Goal: Information Seeking & Learning: Check status

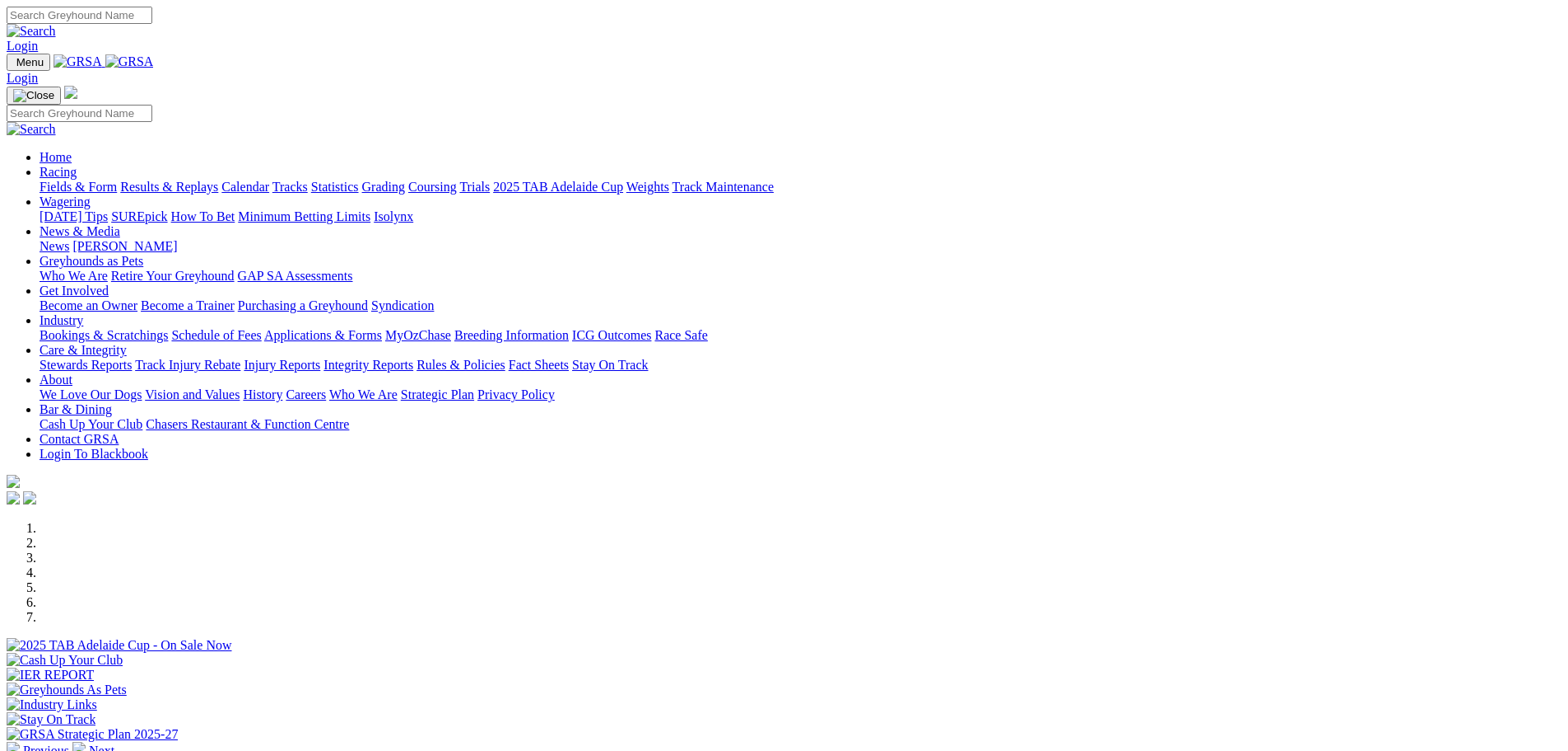
click at [218, 180] on link "Results & Replays" at bounding box center [169, 187] width 98 height 14
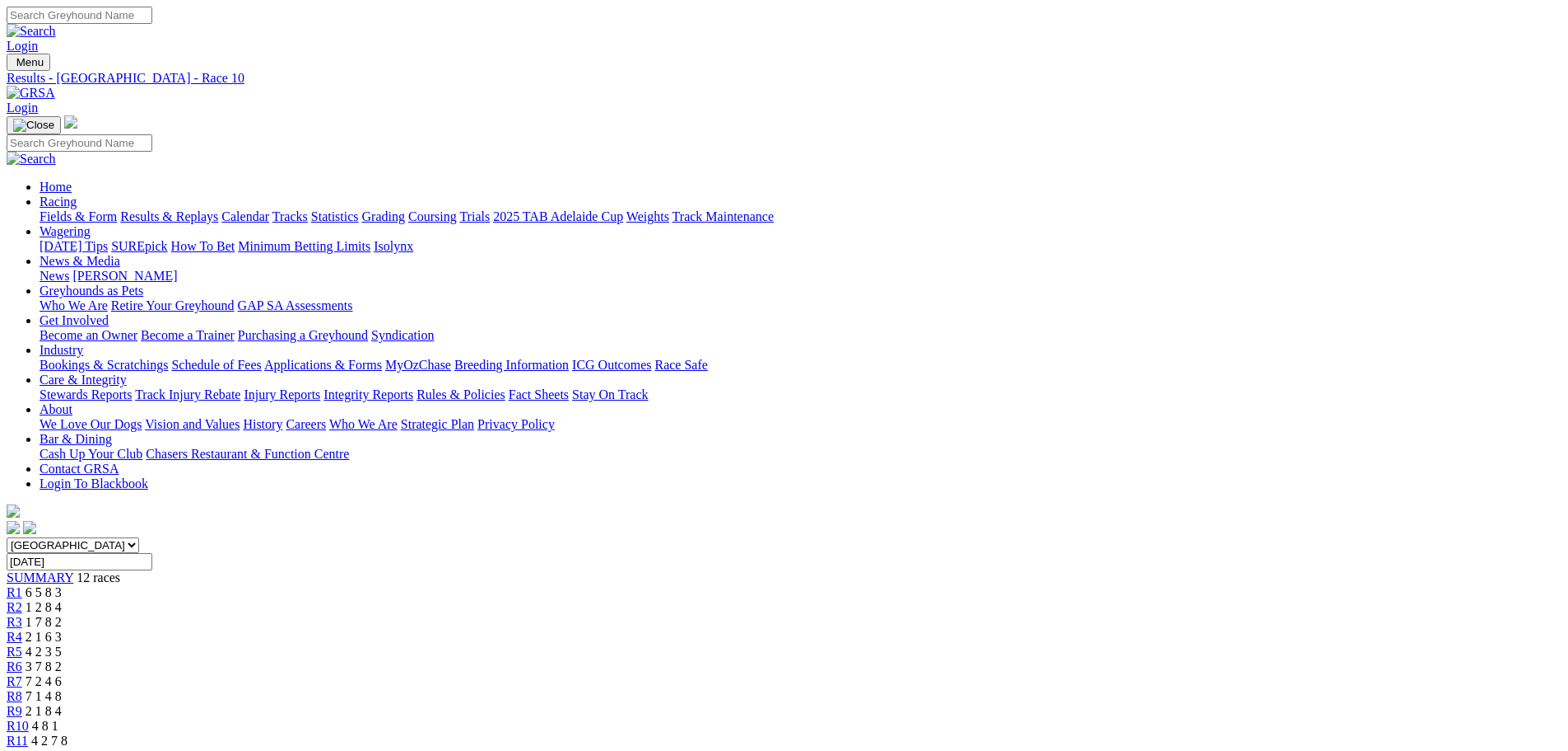
click at [117, 210] on link "Fields & Form" at bounding box center [77, 216] width 77 height 14
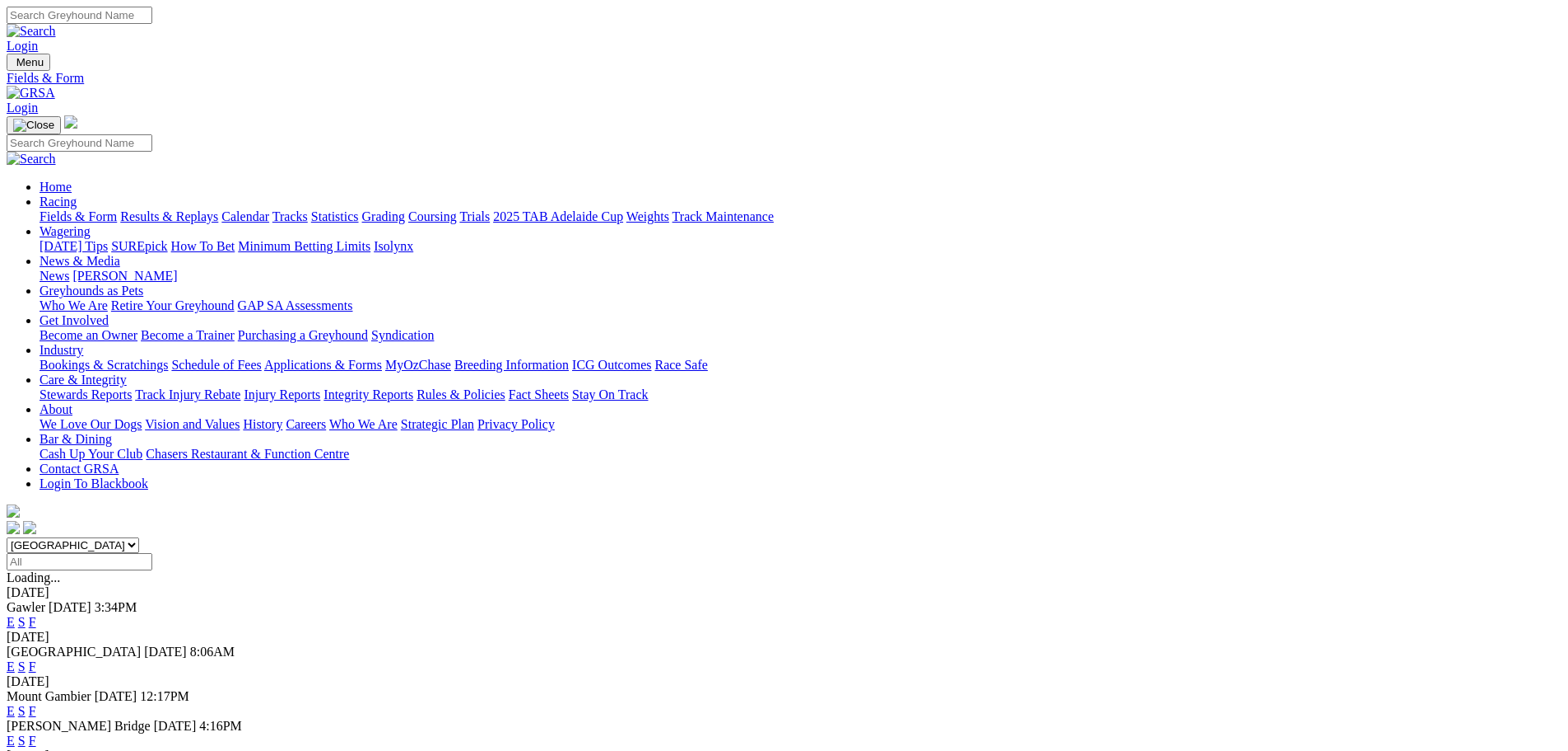
click at [36, 614] on link "F" at bounding box center [33, 621] width 8 height 14
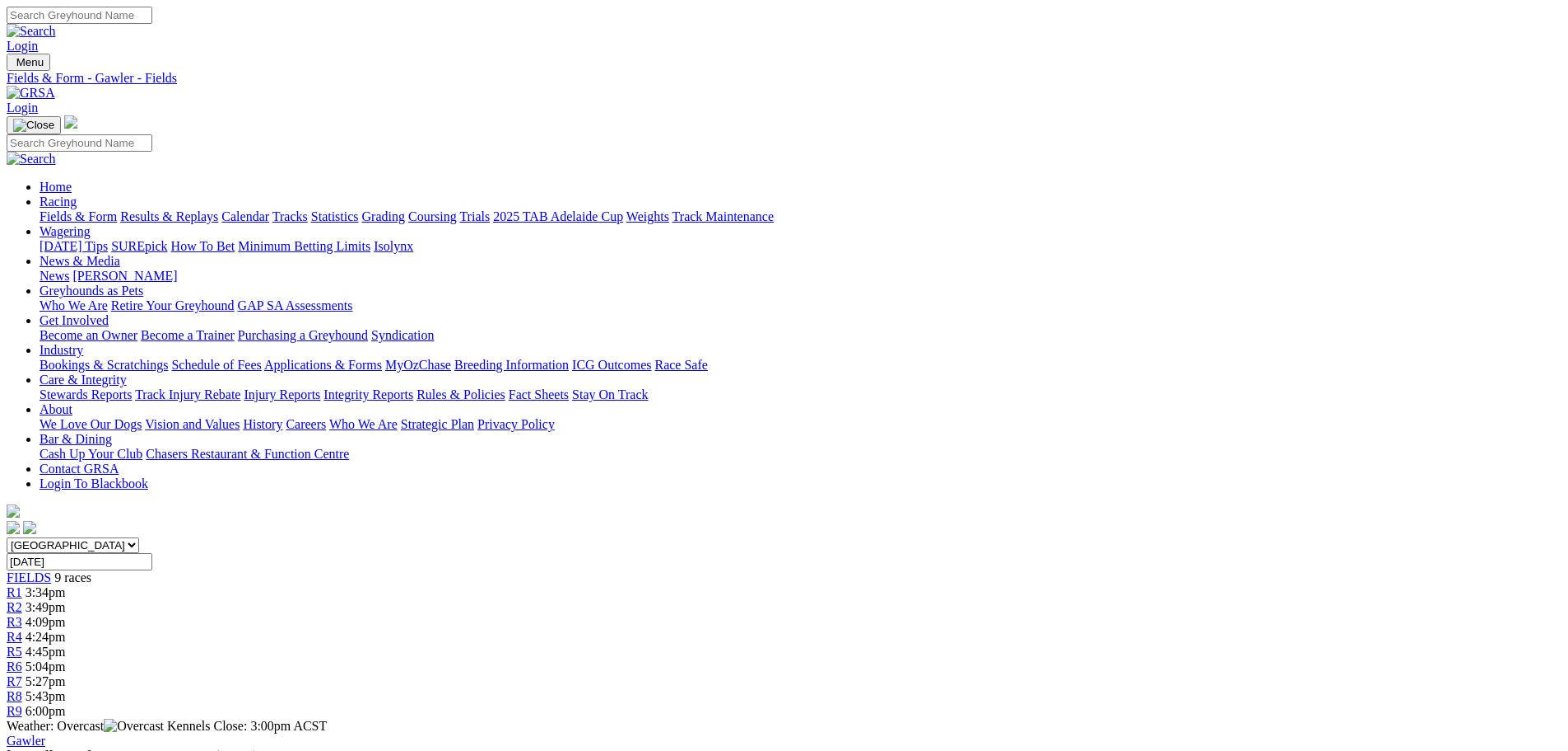
click at [117, 210] on link "Fields & Form" at bounding box center [77, 216] width 77 height 14
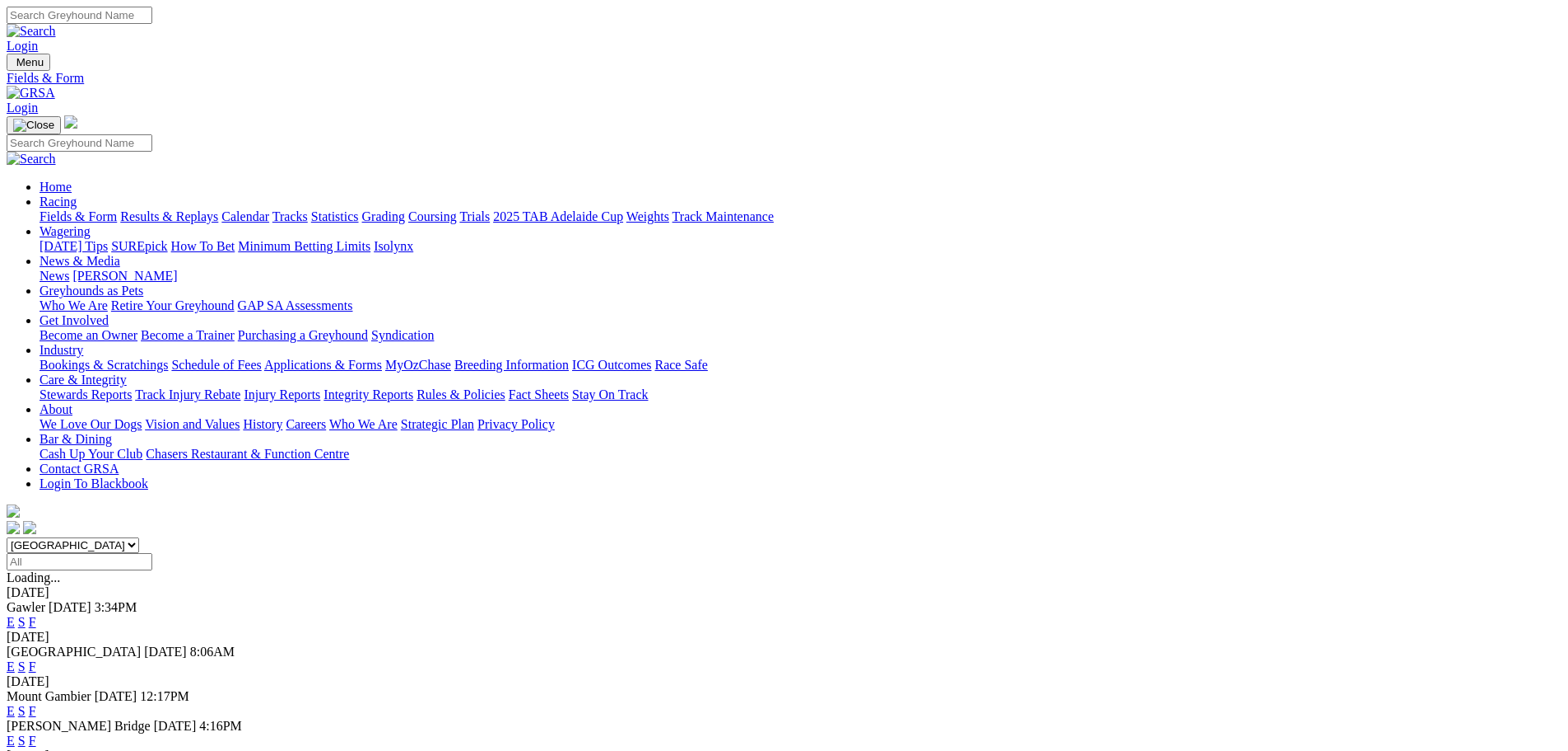
click at [218, 210] on link "Results & Replays" at bounding box center [169, 216] width 98 height 14
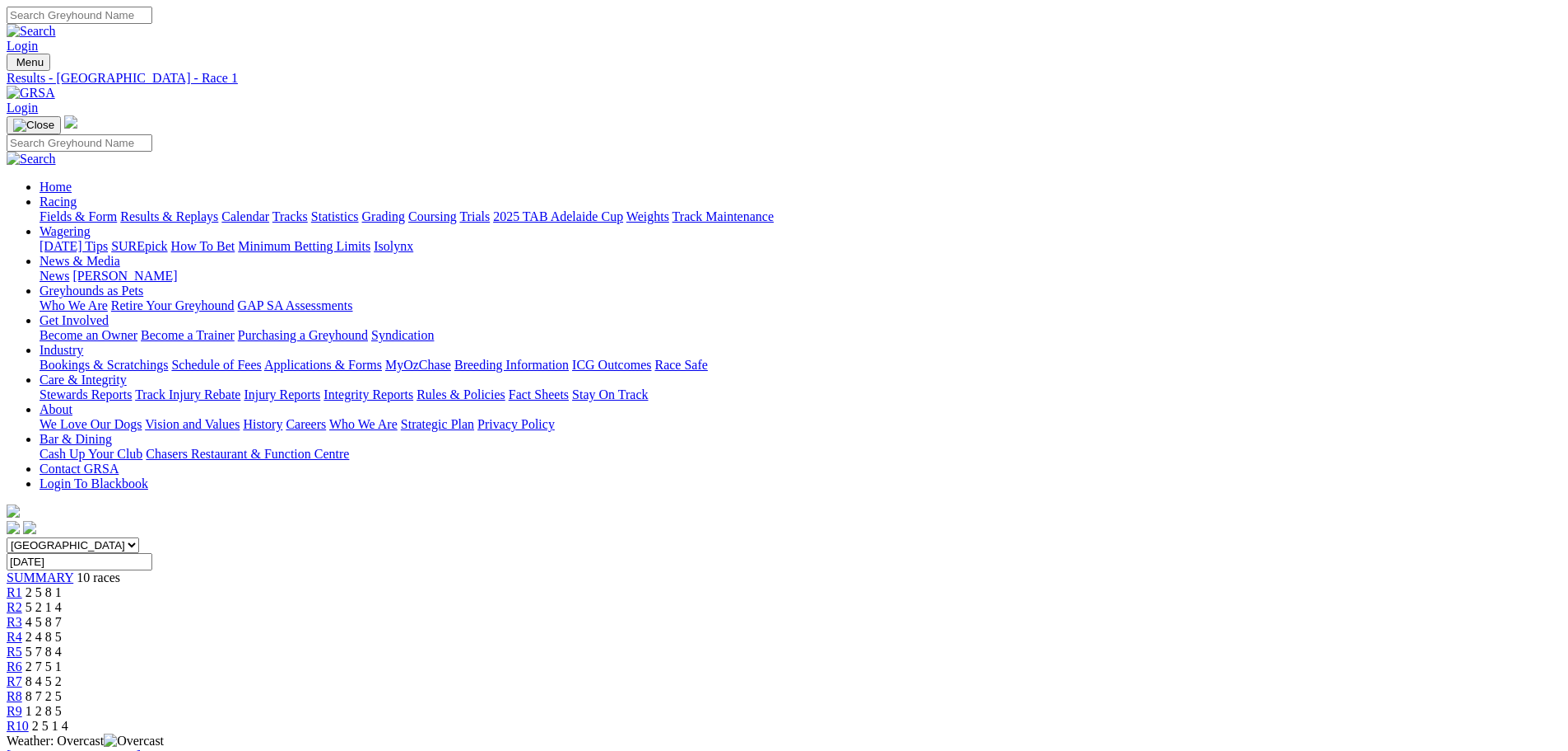
click at [22, 600] on link "R2" at bounding box center [14, 607] width 15 height 14
click at [22, 614] on span "R3" at bounding box center [14, 621] width 15 height 14
click at [22, 630] on link "R4" at bounding box center [14, 636] width 15 height 14
click at [62, 644] on span "5 7 8 4" at bounding box center [44, 651] width 36 height 14
click at [882, 659] on div "R6 2 7 5 1" at bounding box center [784, 667] width 1556 height 15
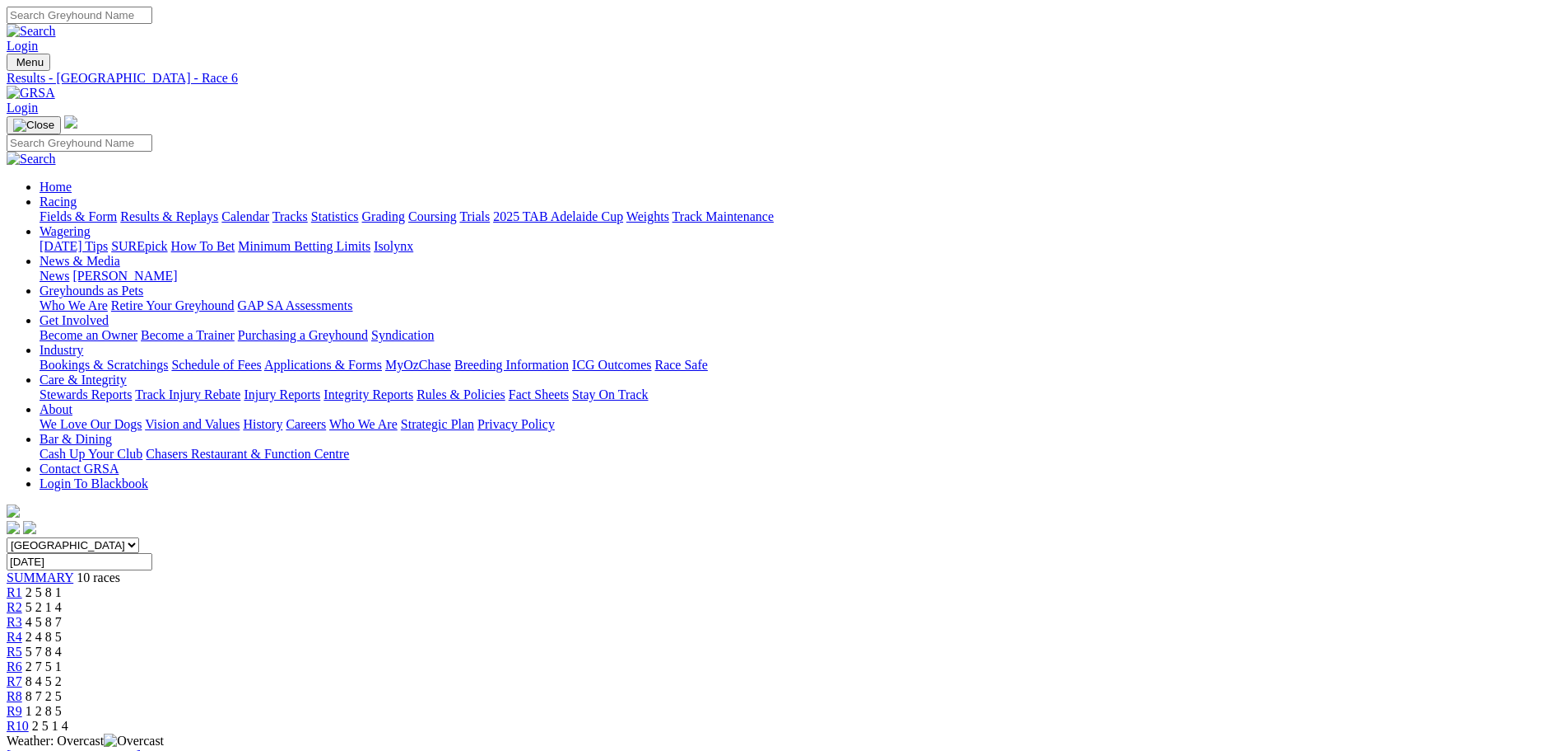
click at [979, 674] on div "R7 8 4 5 2" at bounding box center [784, 681] width 1556 height 15
click at [62, 689] on span "8 7 2 5" at bounding box center [44, 696] width 36 height 14
click at [22, 703] on link "R9" at bounding box center [14, 710] width 15 height 14
click at [29, 718] on span "R10" at bounding box center [17, 725] width 22 height 14
click at [22, 585] on link "R1" at bounding box center [14, 591] width 15 height 14
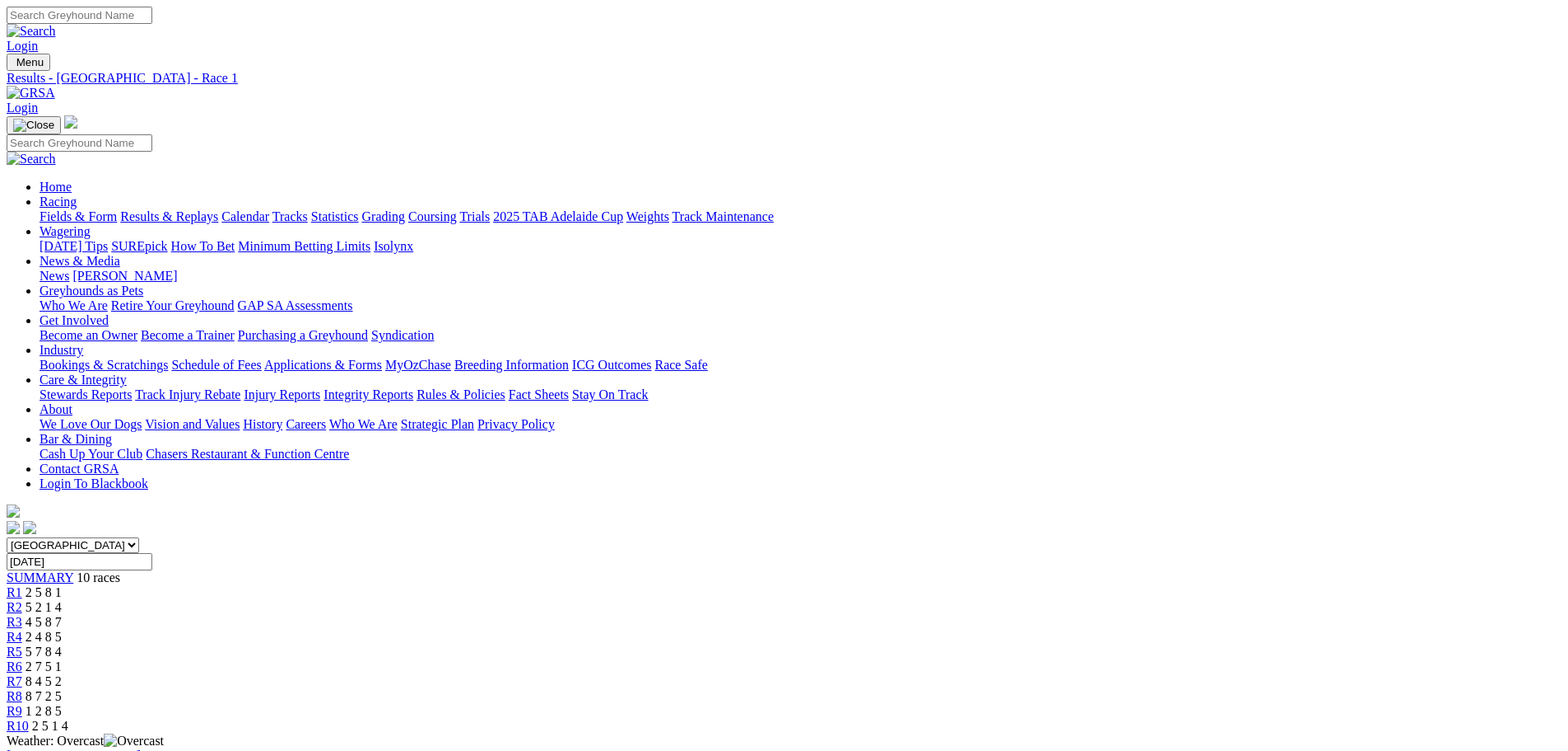
click at [218, 210] on link "Results & Replays" at bounding box center [169, 216] width 98 height 14
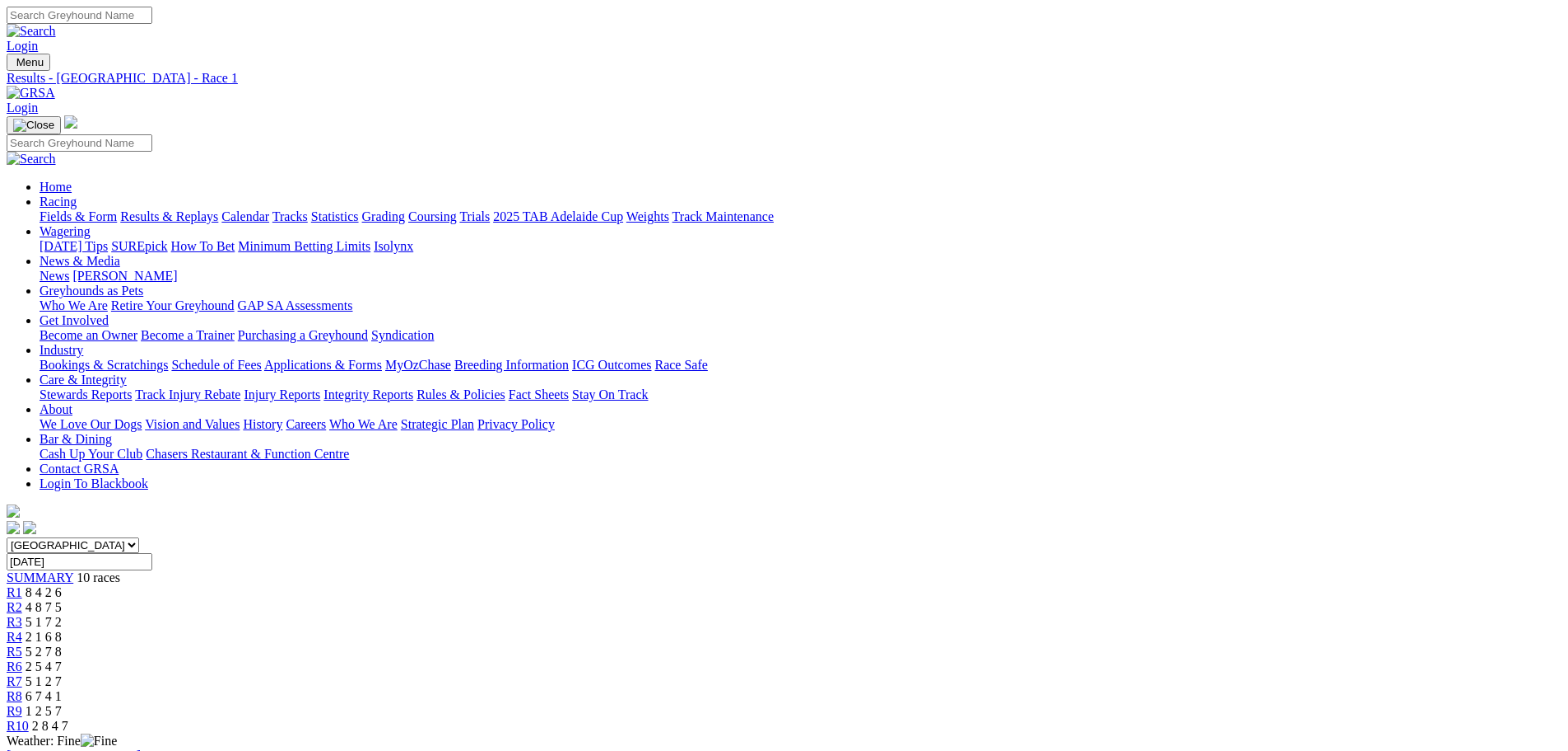
click at [535, 600] on div "R2 4 8 7 5" at bounding box center [784, 607] width 1556 height 15
click at [22, 614] on span "R3" at bounding box center [14, 621] width 15 height 14
click at [22, 630] on span "R4" at bounding box center [14, 636] width 15 height 14
click at [22, 644] on span "R5" at bounding box center [14, 651] width 15 height 14
click at [711, 630] on div "R4 2 1 6 8" at bounding box center [784, 637] width 1556 height 15
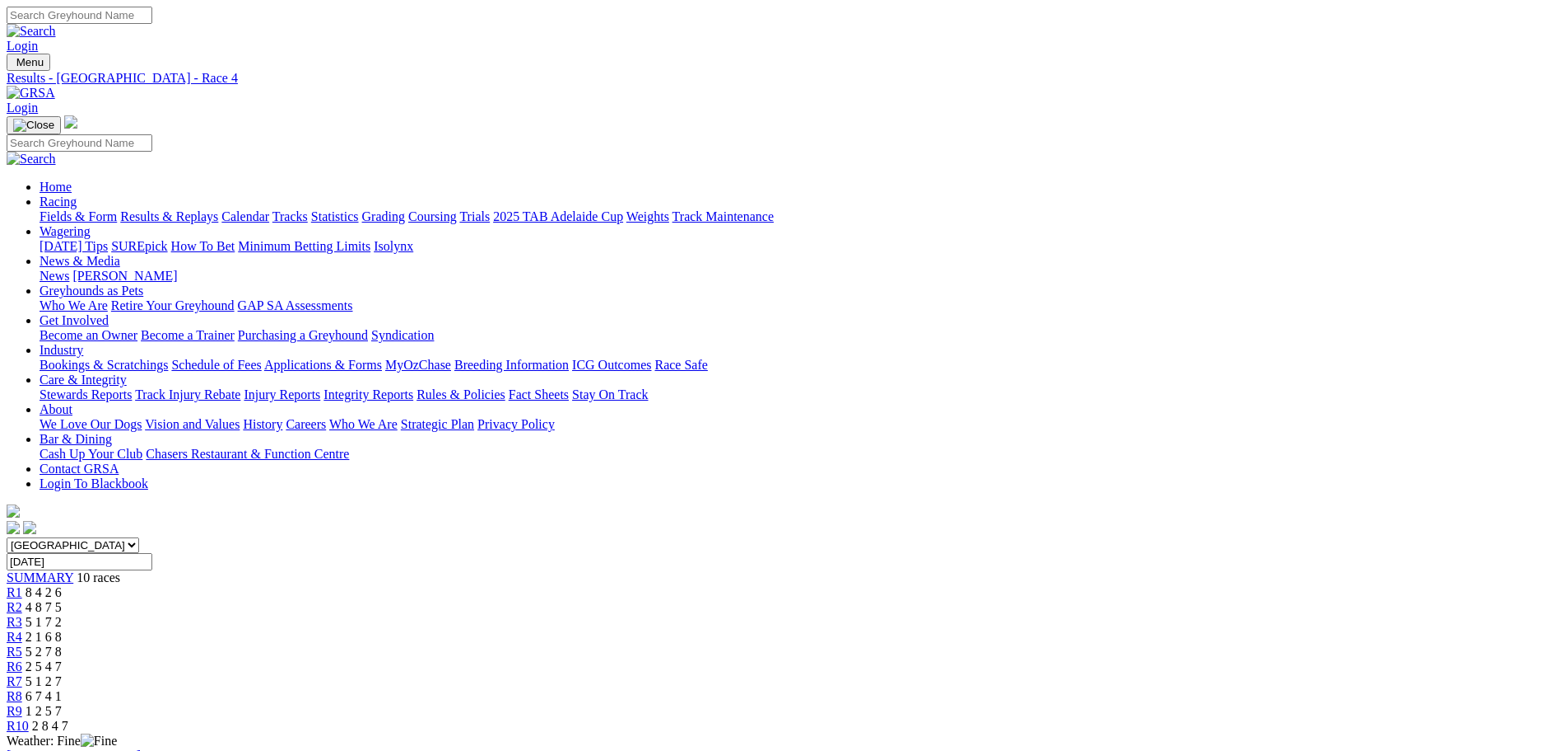
click at [22, 659] on span "R6" at bounding box center [14, 666] width 15 height 14
click at [22, 674] on span "R7" at bounding box center [14, 680] width 15 height 14
click at [1077, 689] on div "R8 6 7 4 1" at bounding box center [784, 696] width 1556 height 15
click at [22, 703] on span "R9" at bounding box center [14, 710] width 15 height 14
click at [1248, 718] on div "R10 2 8 4 7" at bounding box center [784, 726] width 1556 height 15
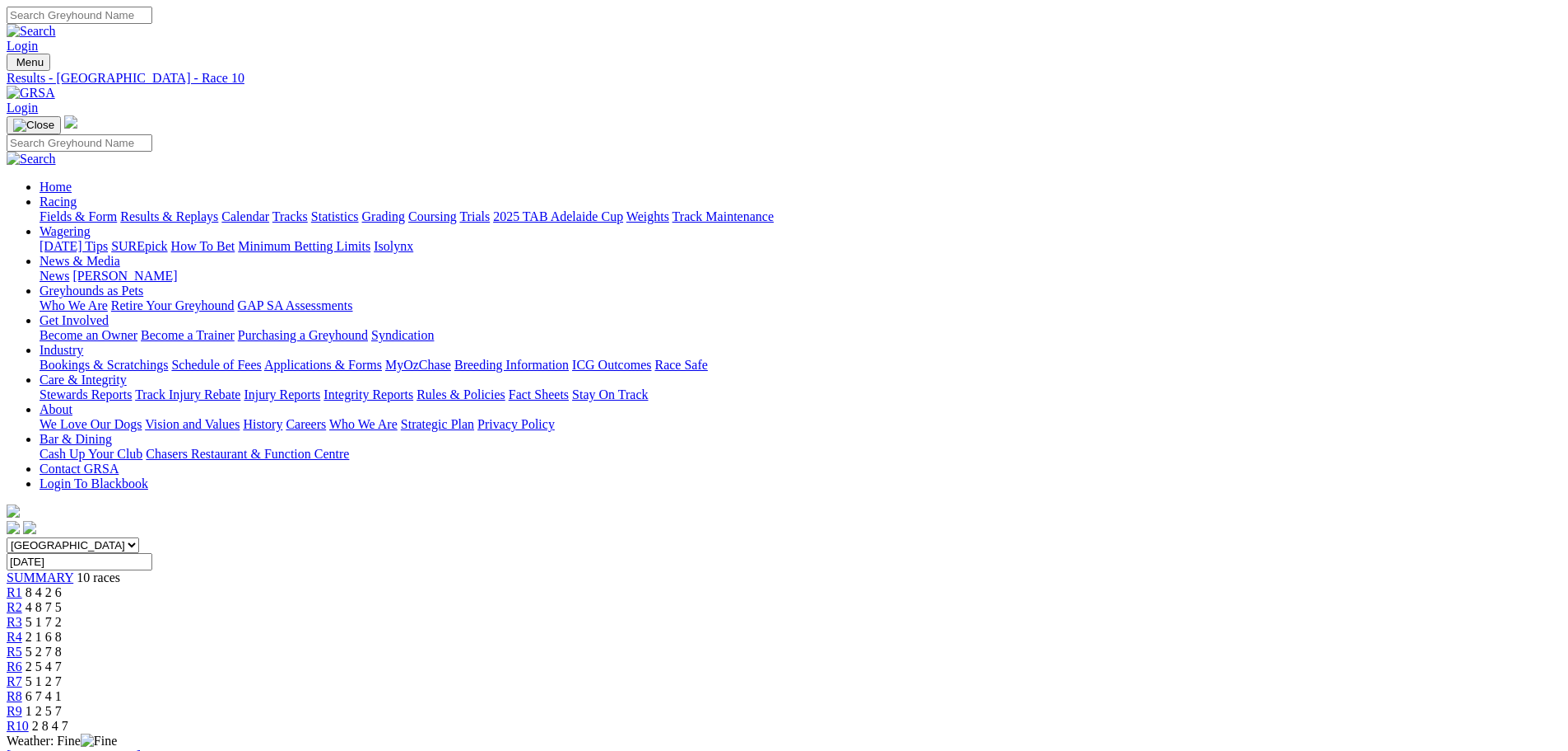
click at [270, 210] on link "Calendar" at bounding box center [246, 216] width 48 height 14
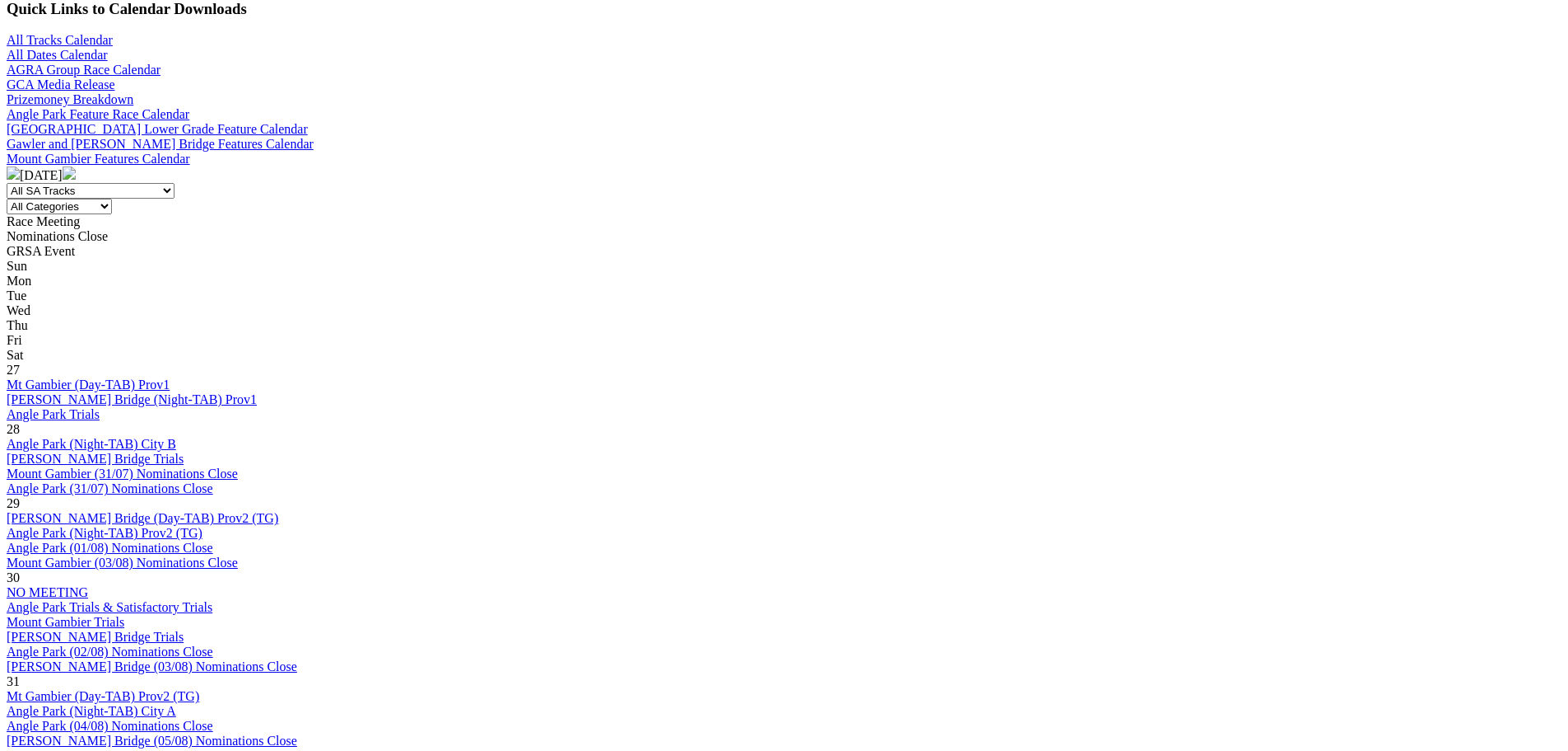
scroll to position [659, 0]
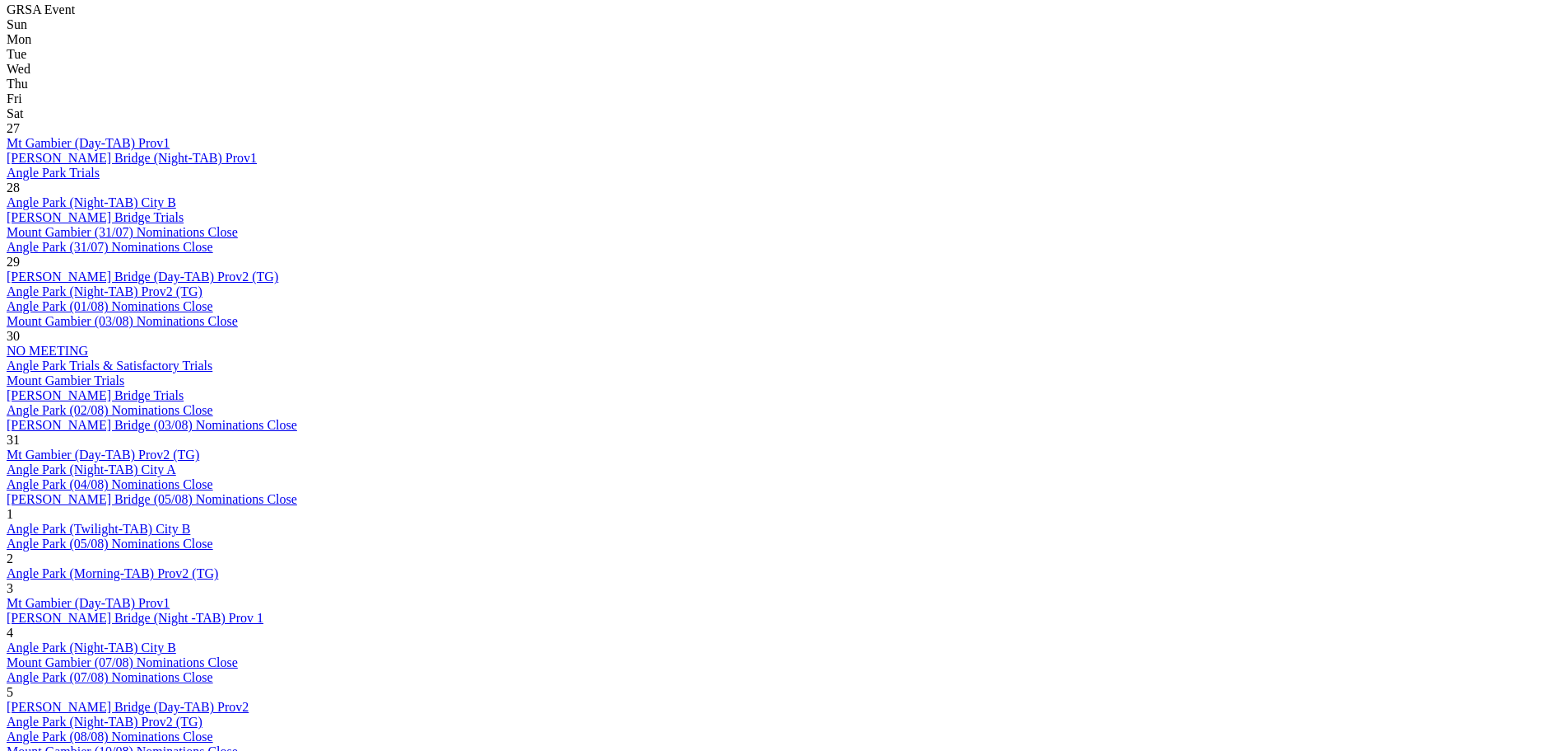
scroll to position [824, 0]
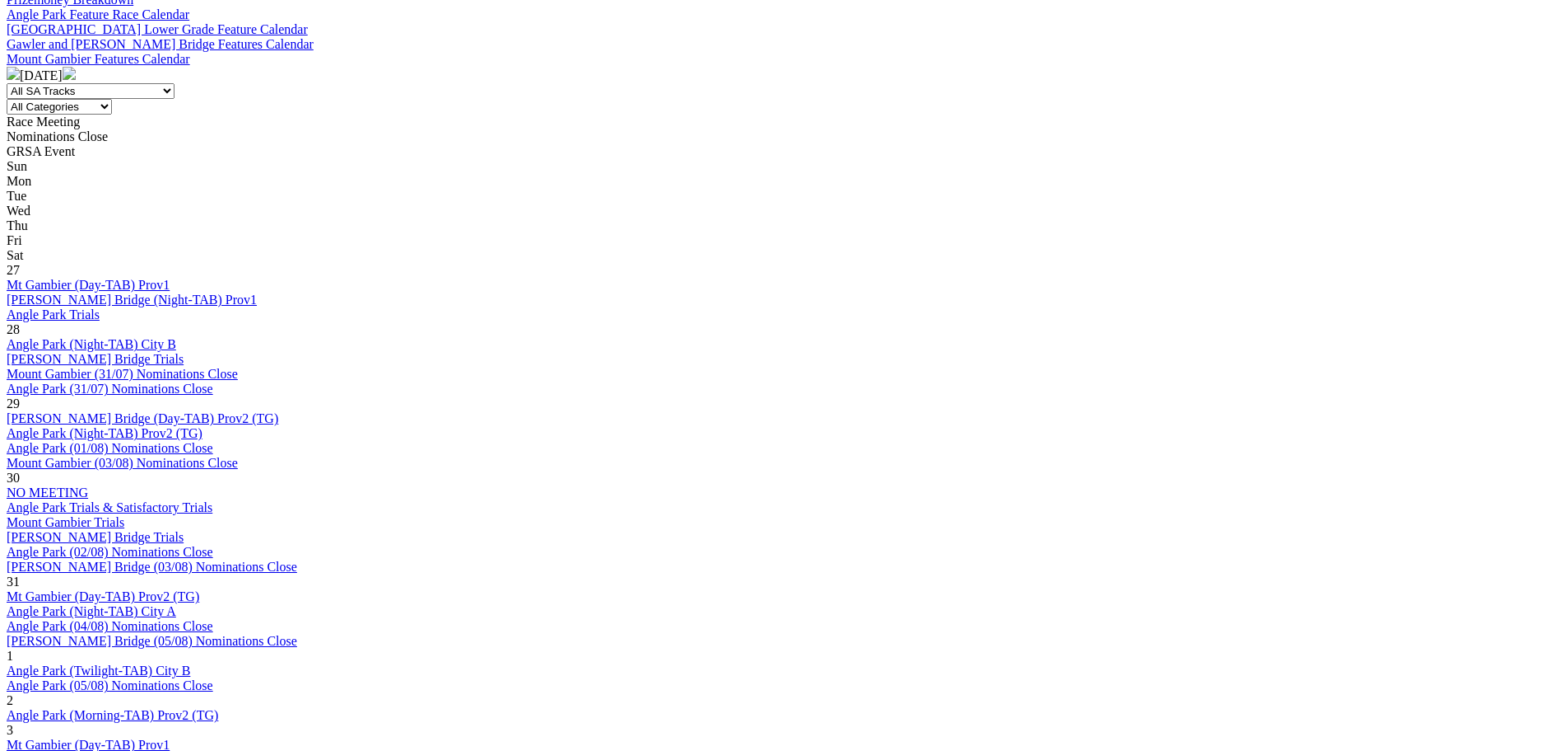
scroll to position [659, 0]
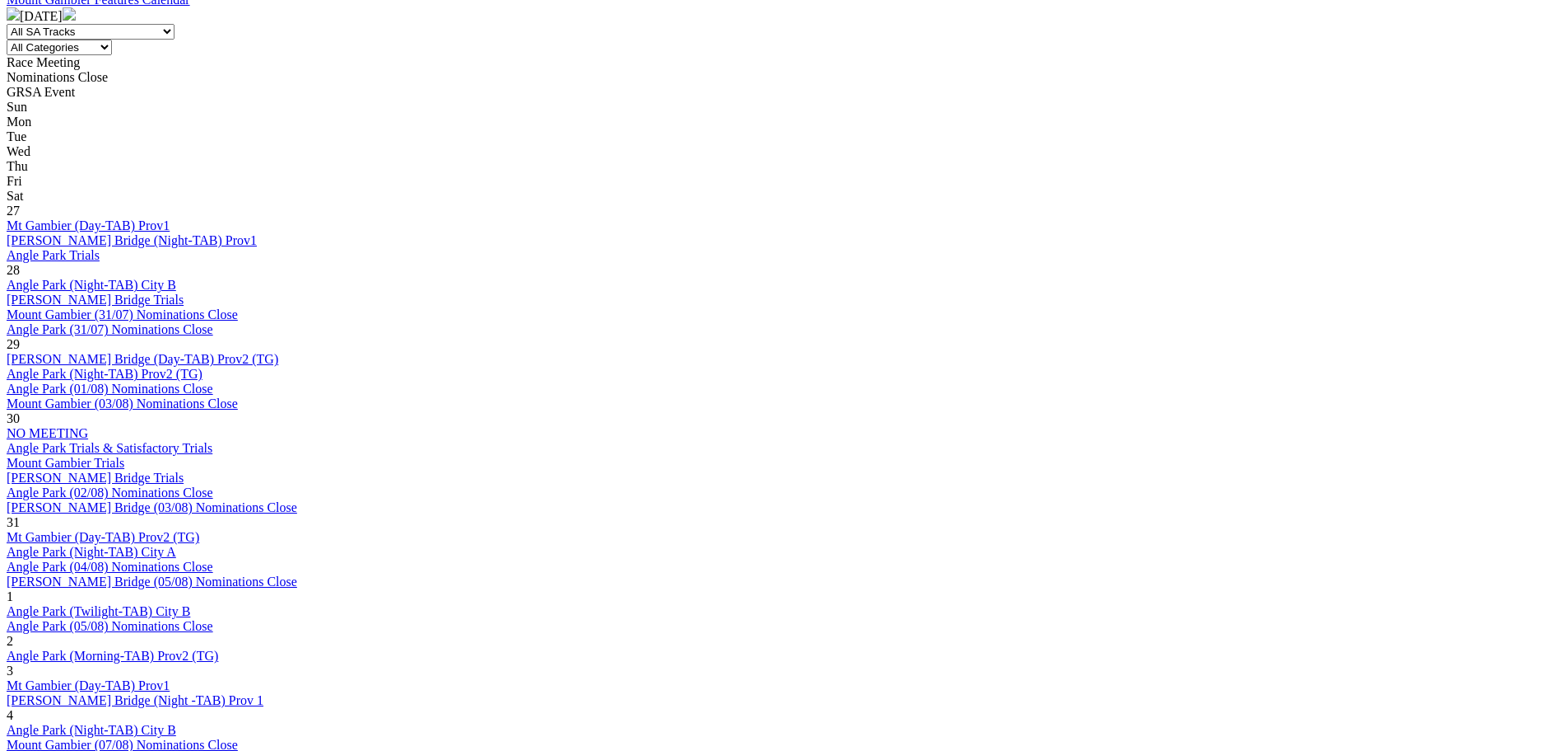
scroll to position [741, 0]
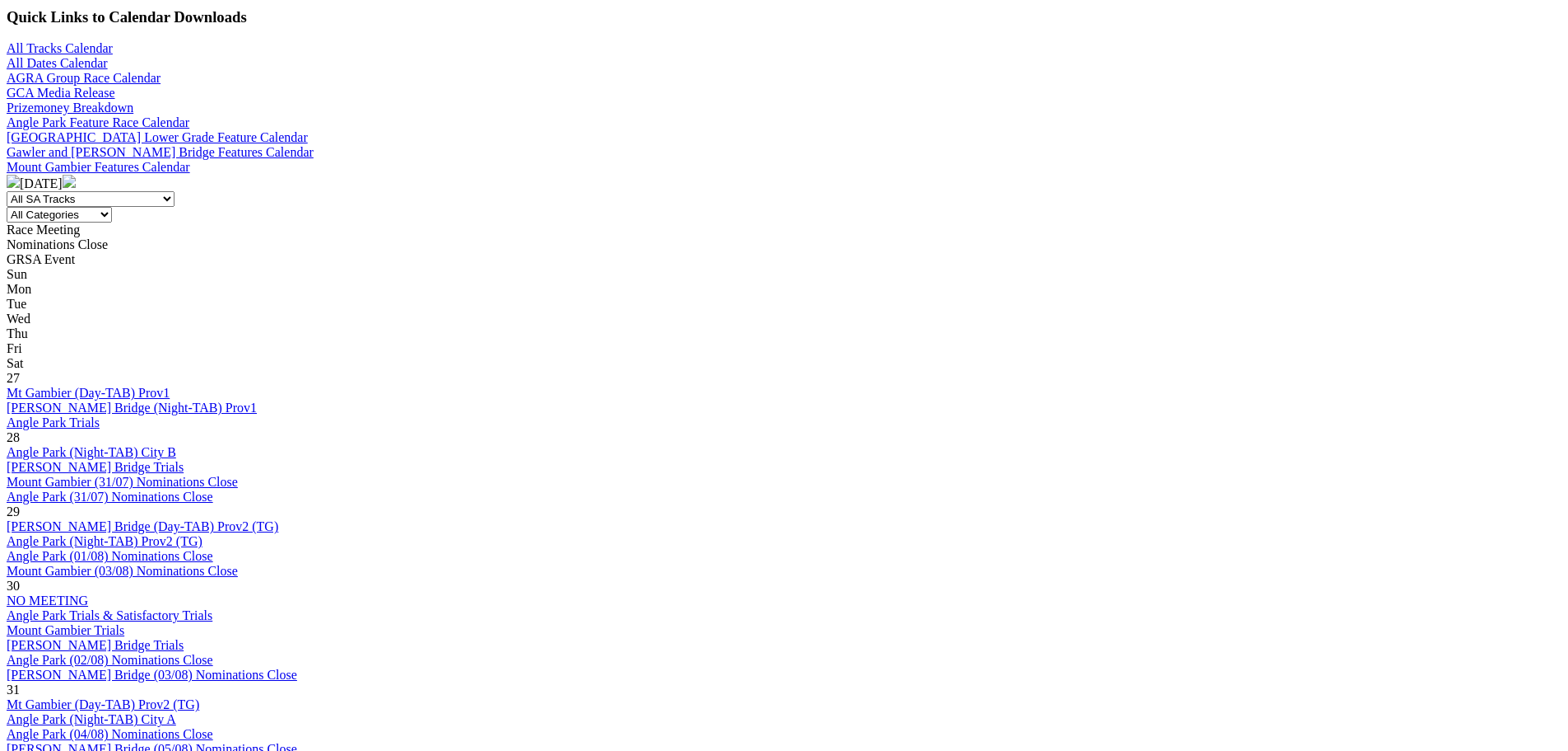
scroll to position [741, 0]
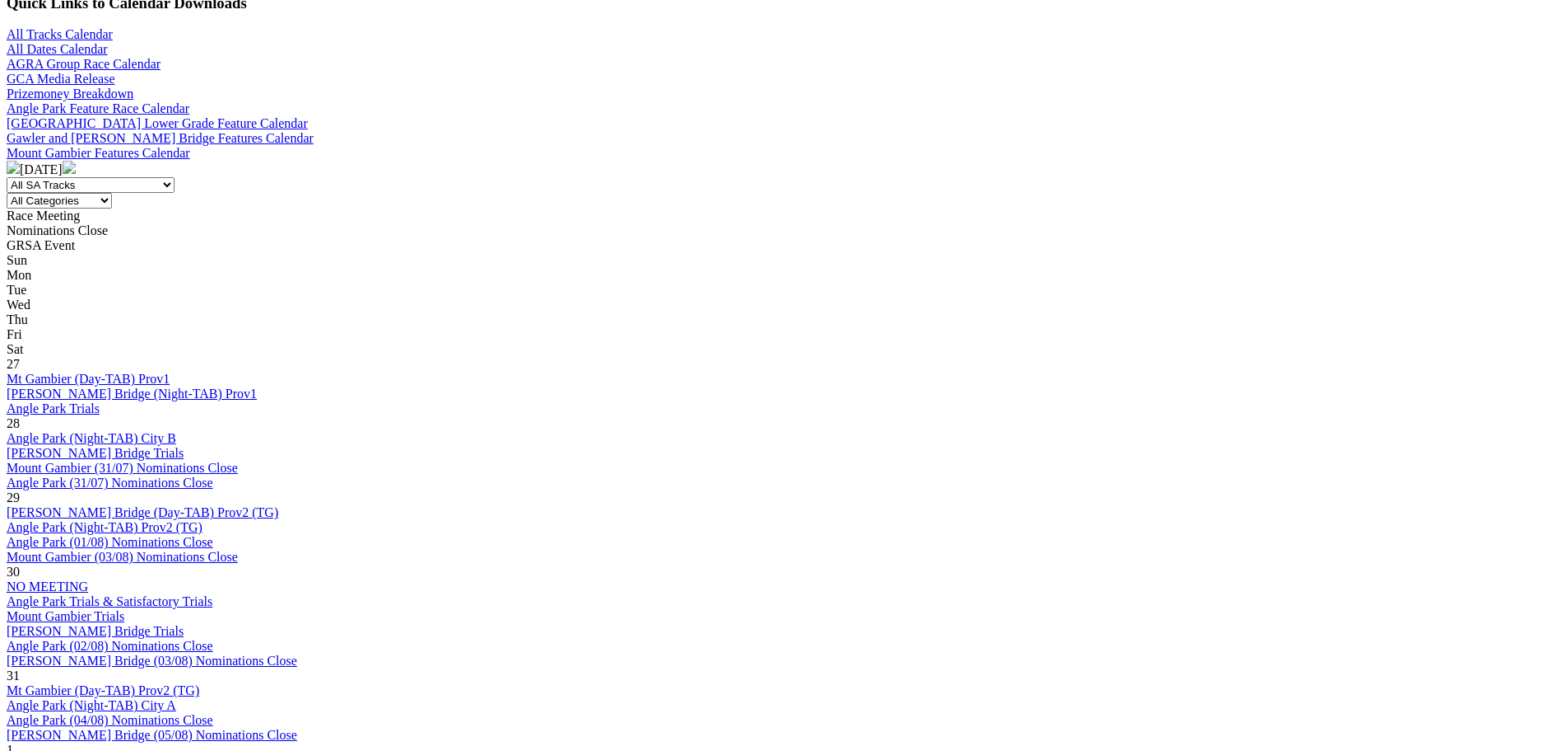
scroll to position [741, 0]
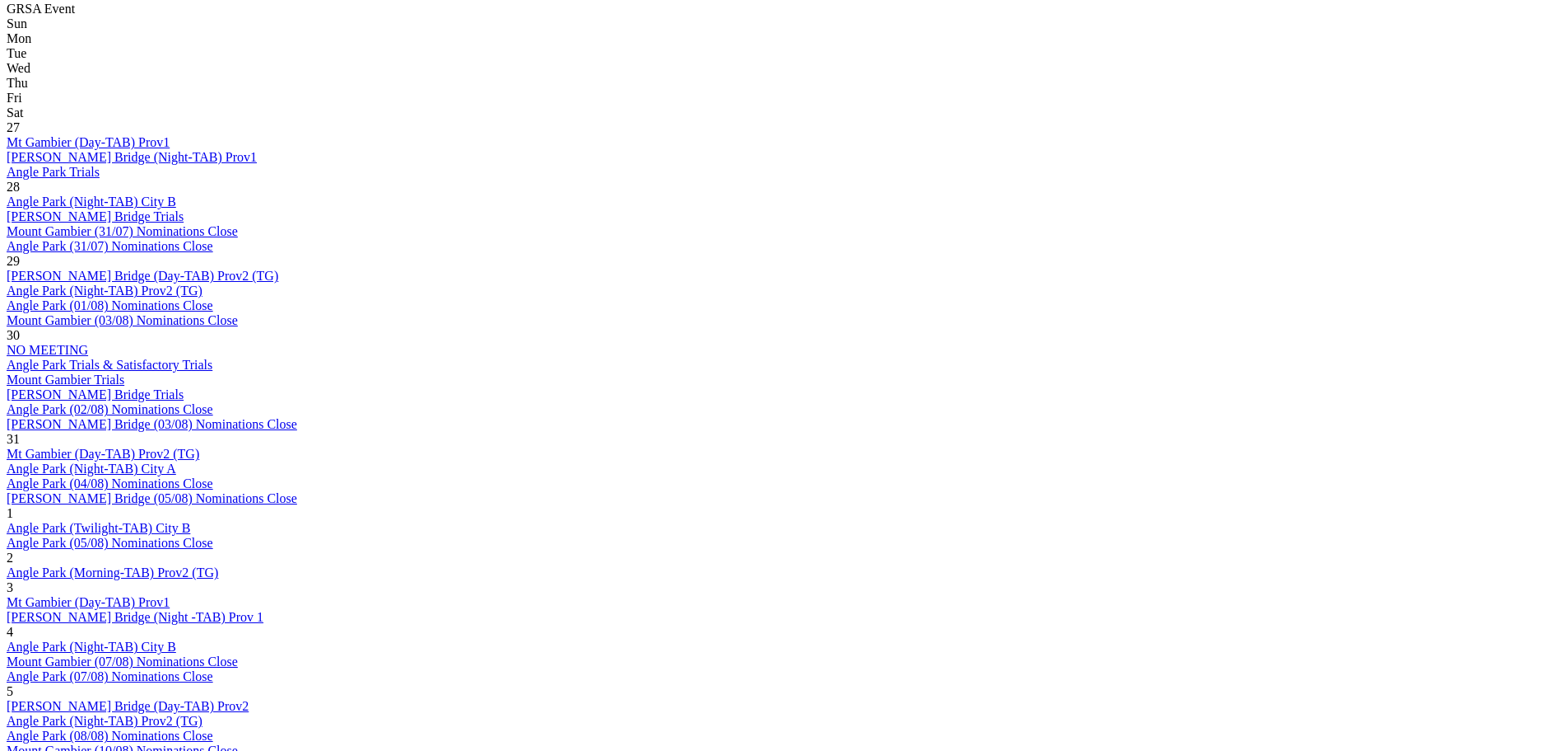
scroll to position [824, 0]
